Goal: Information Seeking & Learning: Learn about a topic

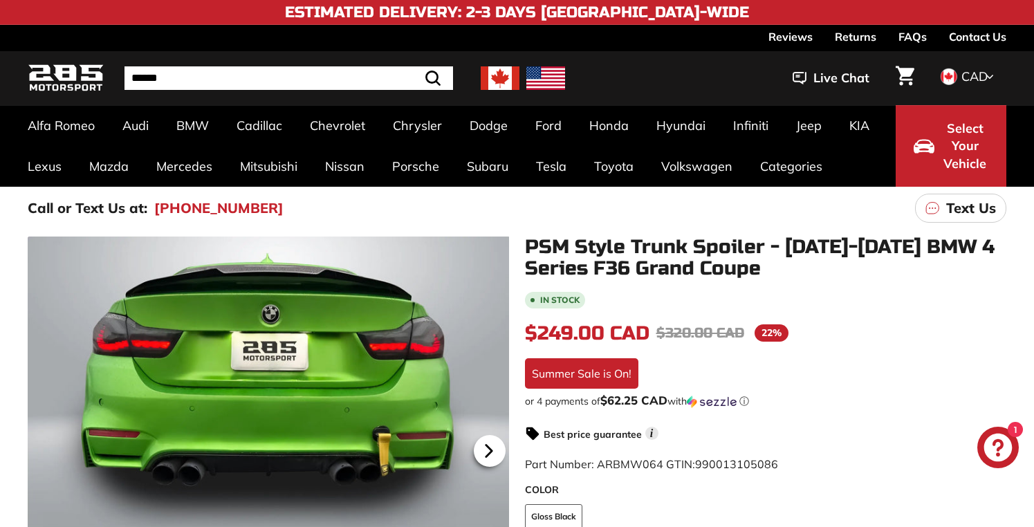
click at [486, 451] on icon at bounding box center [489, 451] width 6 height 12
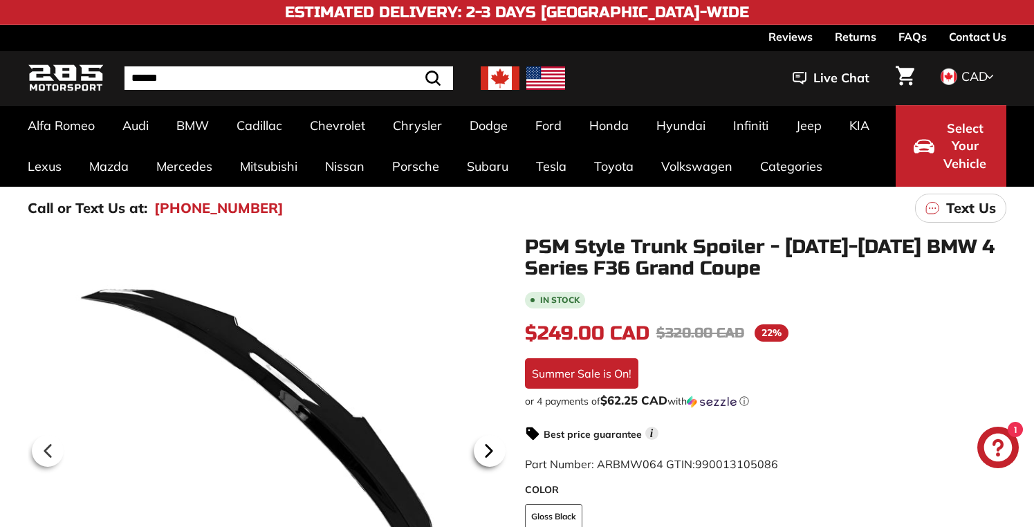
click at [486, 451] on icon at bounding box center [489, 451] width 6 height 12
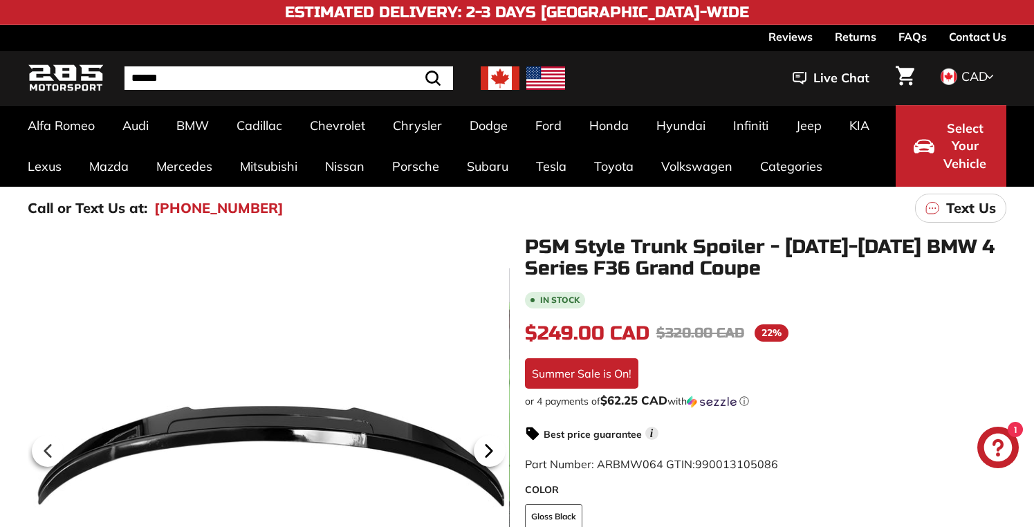
click at [486, 451] on icon at bounding box center [489, 451] width 6 height 12
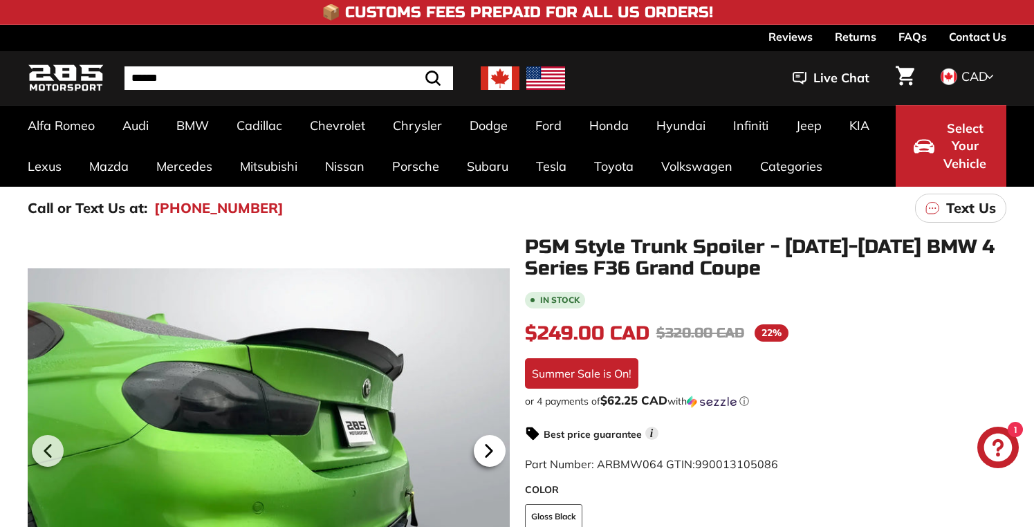
click at [486, 451] on icon at bounding box center [489, 451] width 6 height 12
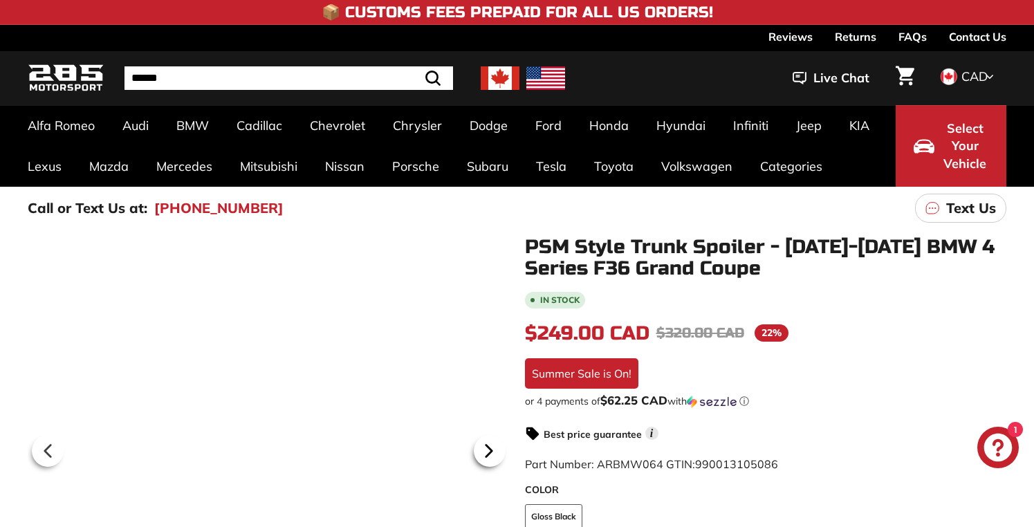
scroll to position [0, 122]
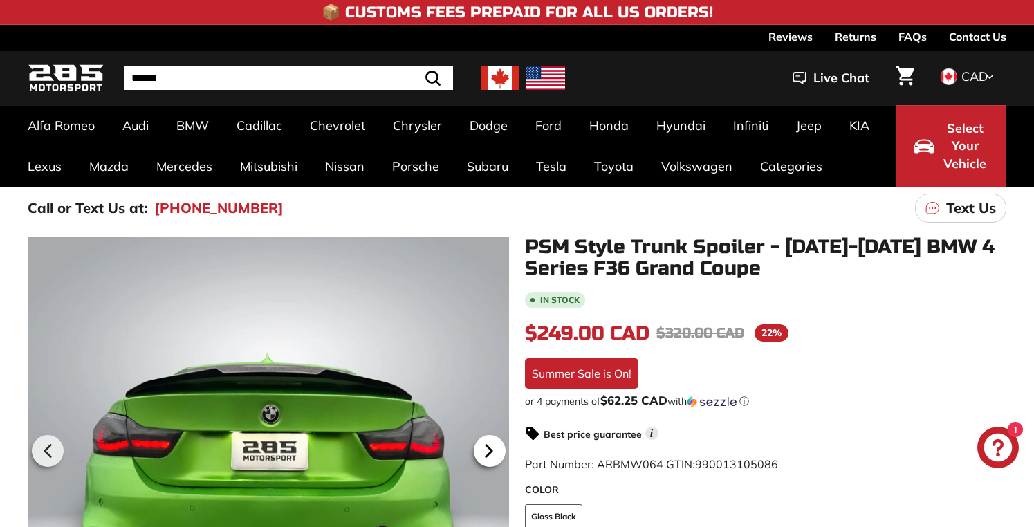
click at [486, 451] on icon at bounding box center [489, 451] width 6 height 12
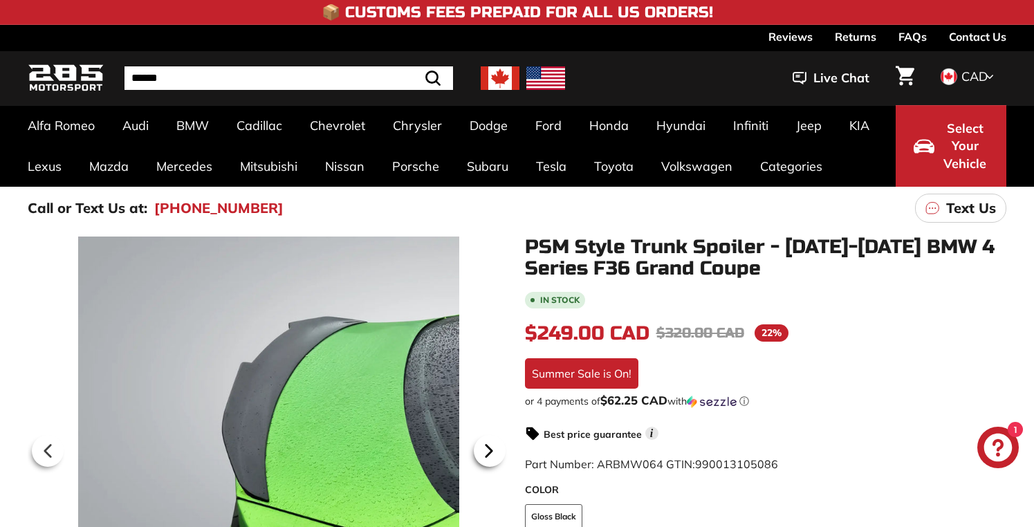
click at [486, 451] on icon at bounding box center [489, 451] width 6 height 12
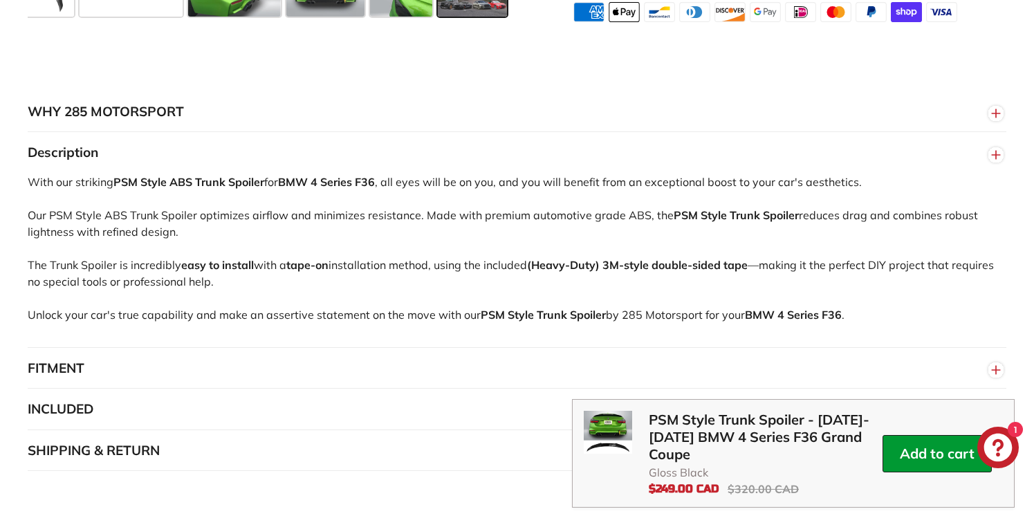
scroll to position [830, 0]
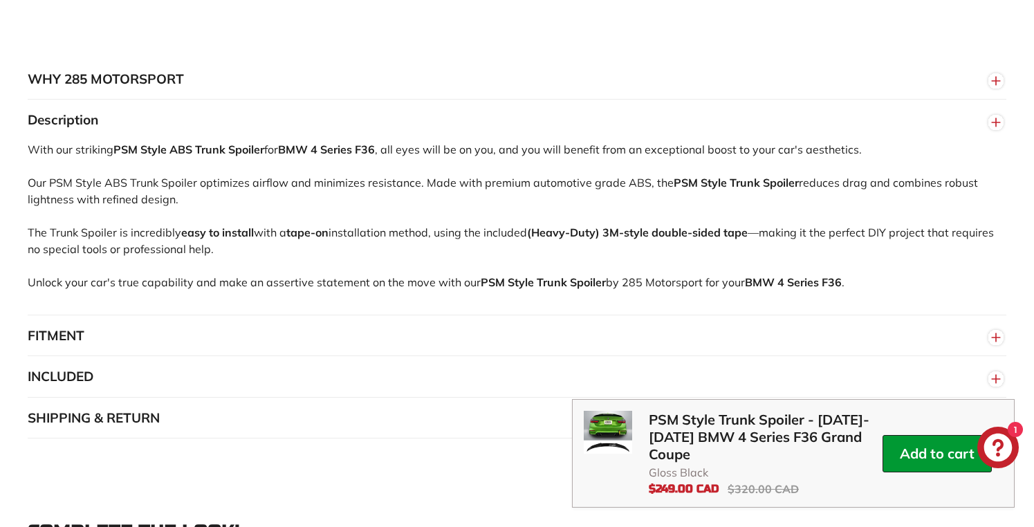
click at [482, 336] on button "FITMENT" at bounding box center [517, 336] width 979 height 42
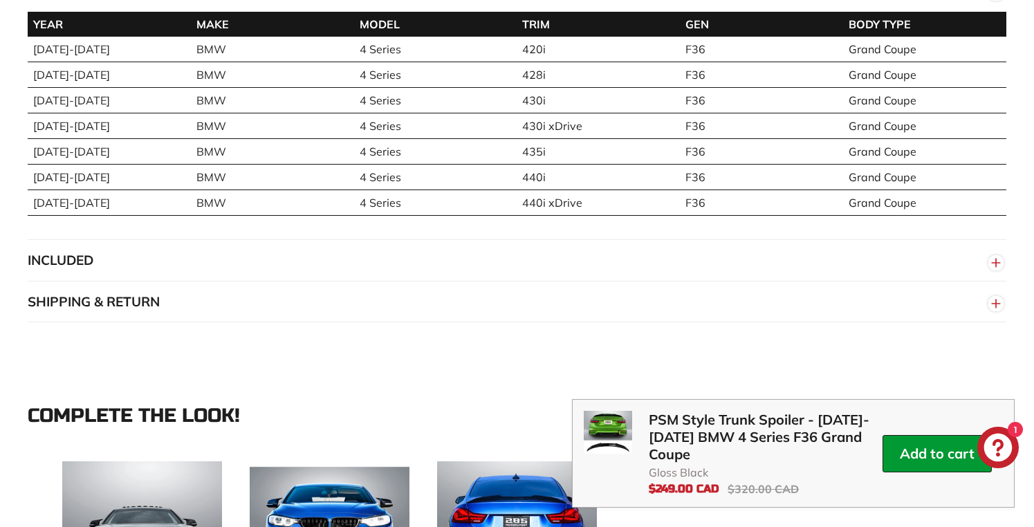
scroll to position [1176, 0]
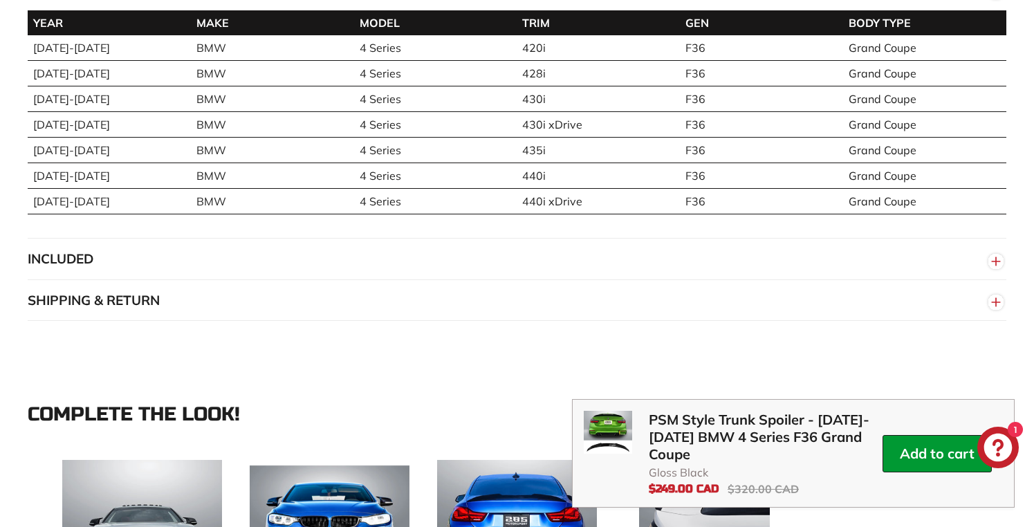
click at [506, 255] on button "INCLUDED" at bounding box center [517, 260] width 979 height 42
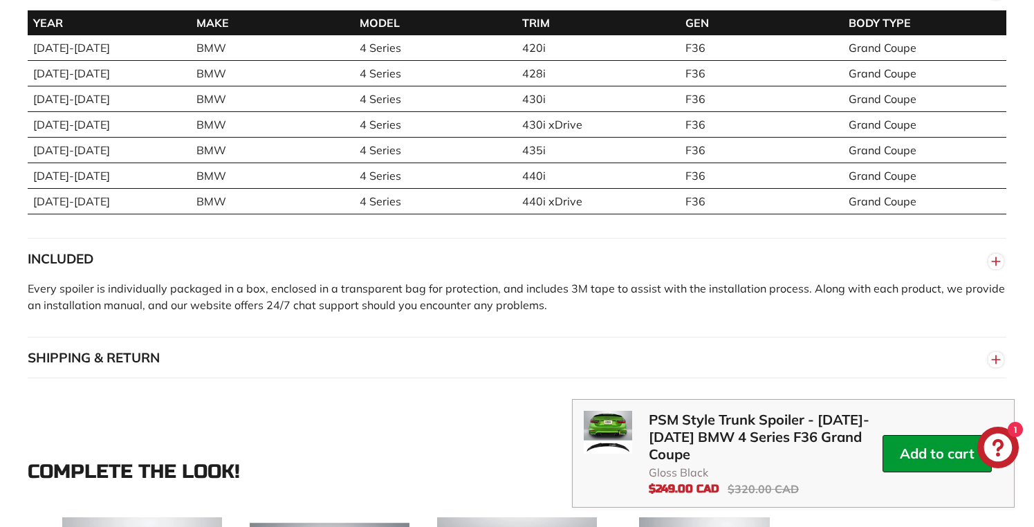
click at [510, 351] on button "SHIPPING & RETURN" at bounding box center [517, 359] width 979 height 42
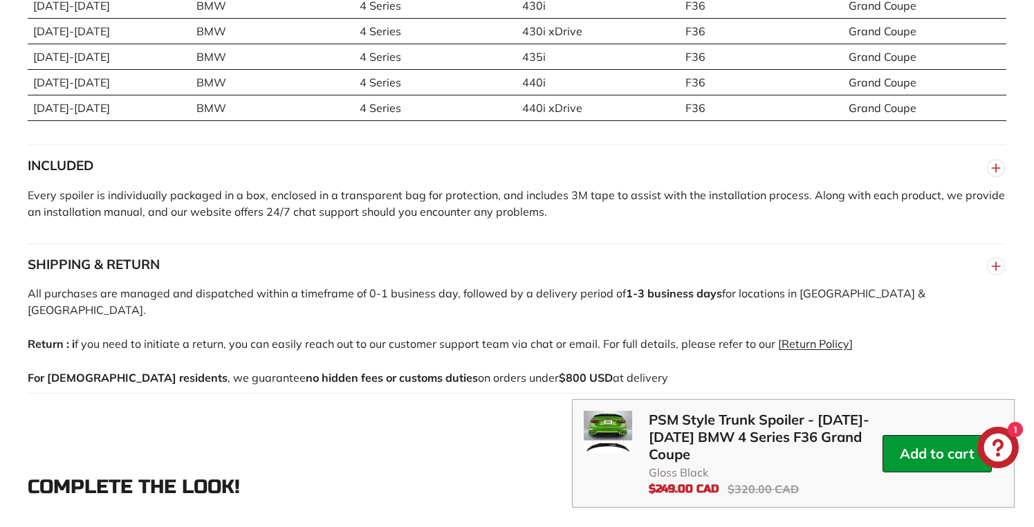
scroll to position [1245, 0]
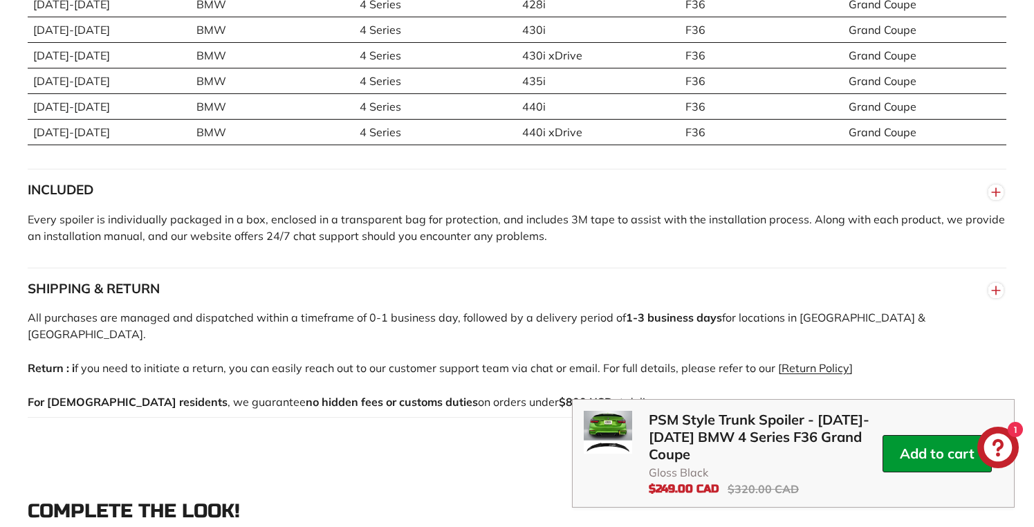
click at [996, 188] on circle "button" at bounding box center [996, 192] width 15 height 15
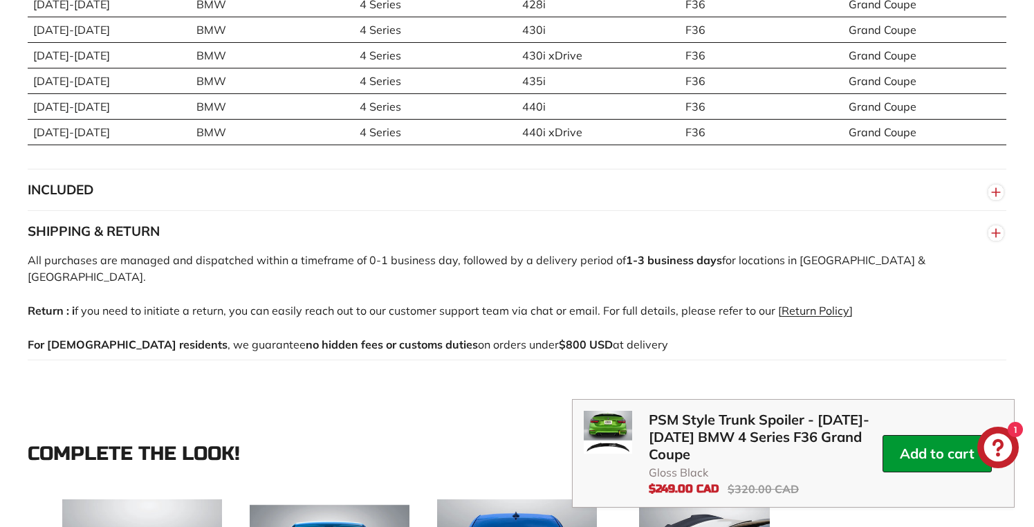
click at [996, 188] on circle "button" at bounding box center [996, 192] width 15 height 15
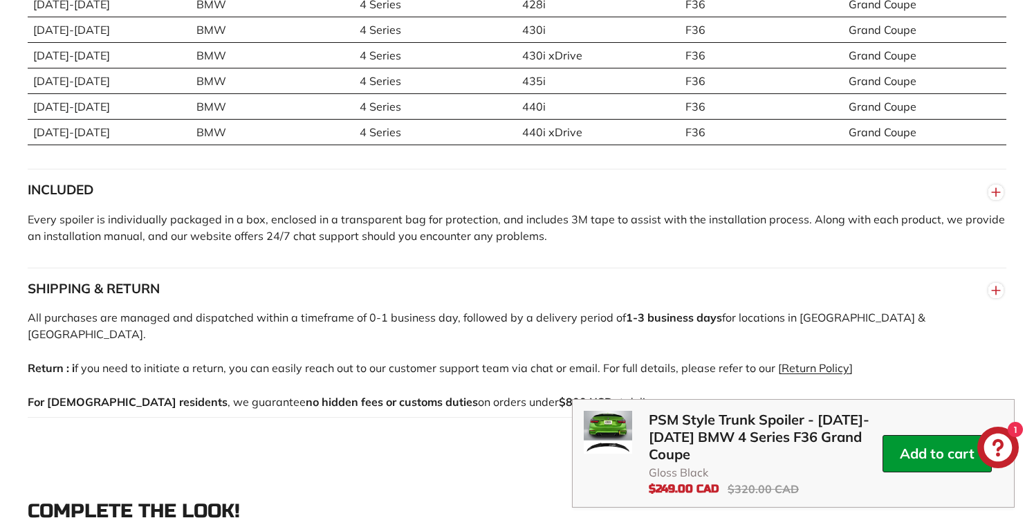
click at [999, 286] on circle "button" at bounding box center [996, 290] width 15 height 15
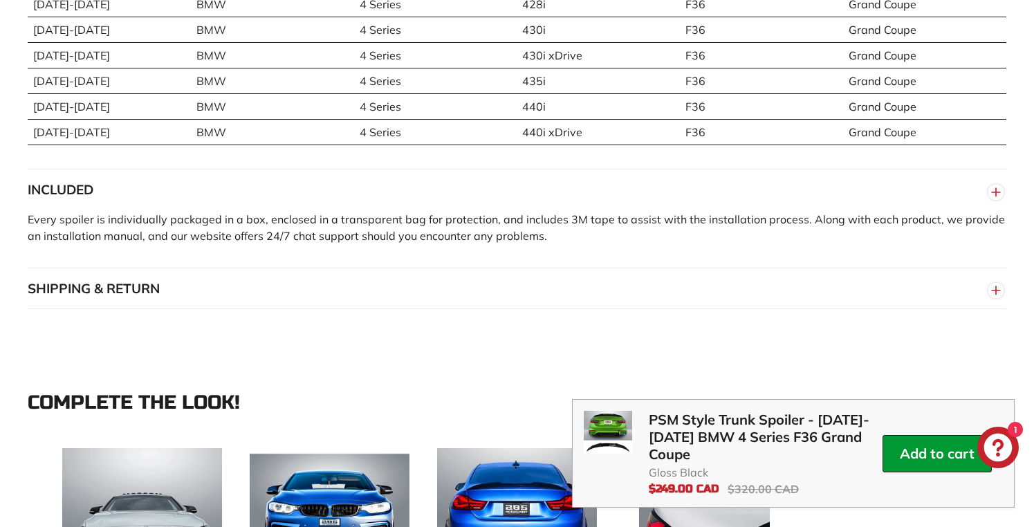
click at [999, 286] on circle "button" at bounding box center [996, 290] width 15 height 15
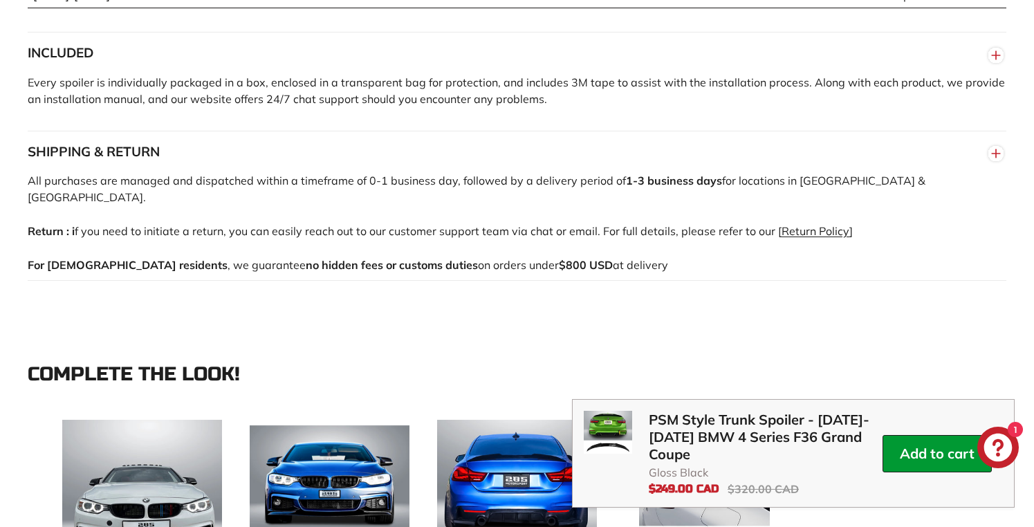
scroll to position [1384, 0]
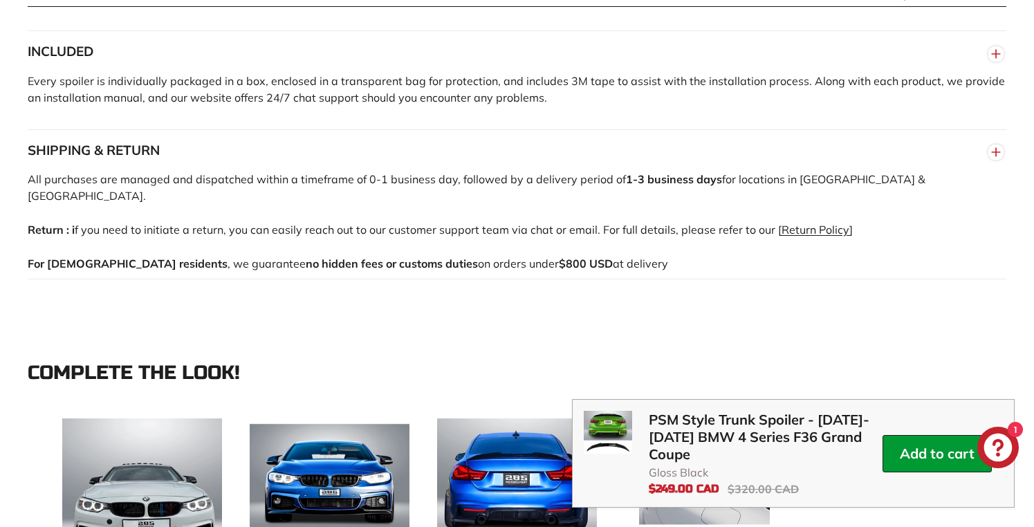
click at [684, 266] on div "All purchases are managed and dispatched within a timeframe of 0-1 business day…" at bounding box center [517, 233] width 979 height 125
